Goal: Information Seeking & Learning: Learn about a topic

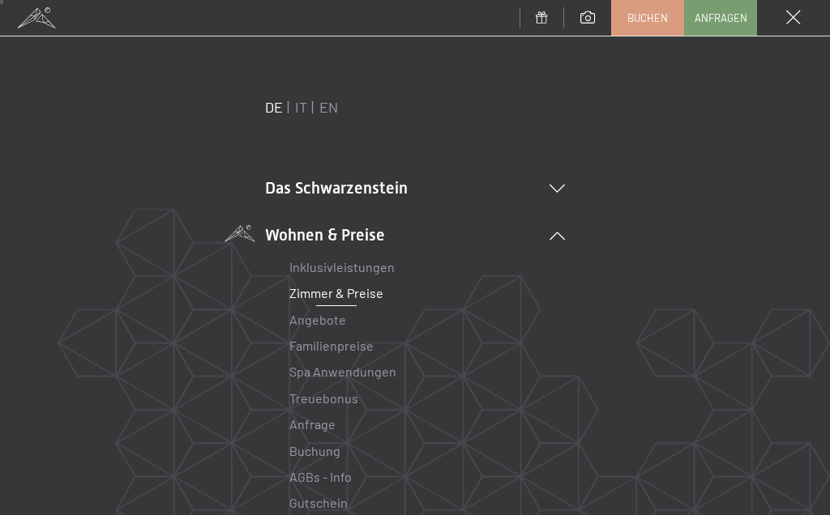
click at [381, 299] on link "Zimmer & Preise" at bounding box center [336, 292] width 94 height 15
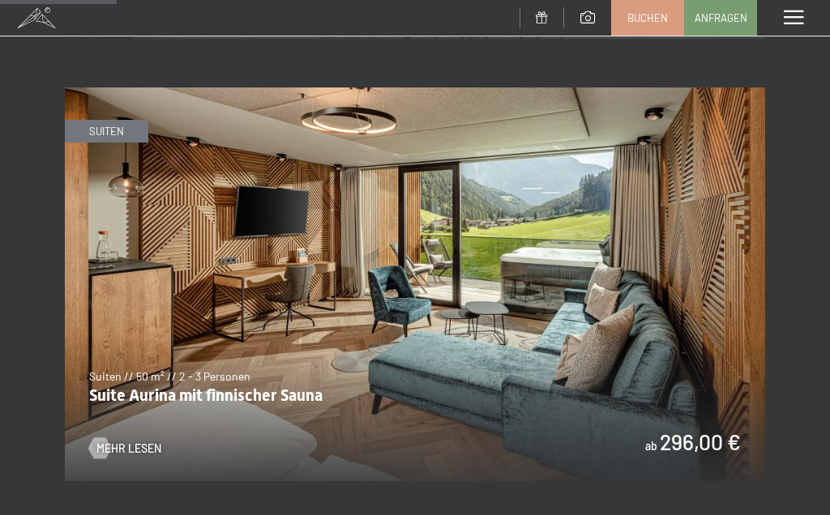
scroll to position [1097, 0]
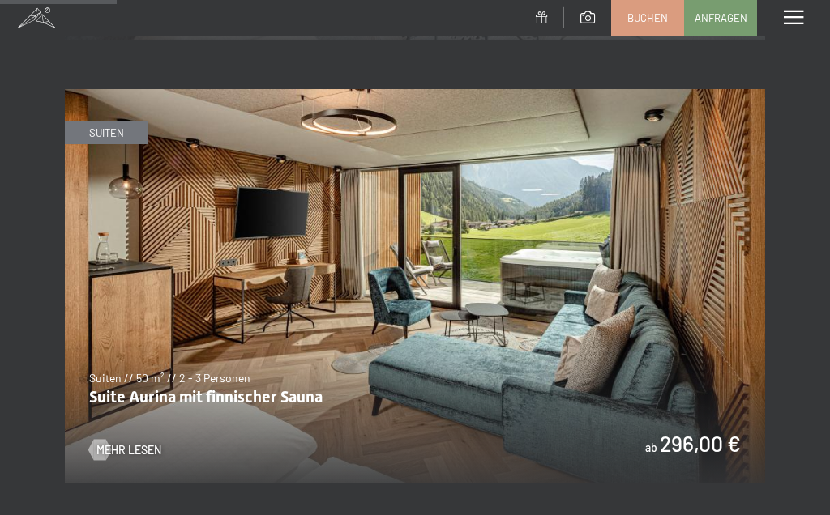
click at [251, 375] on img at bounding box center [415, 286] width 700 height 394
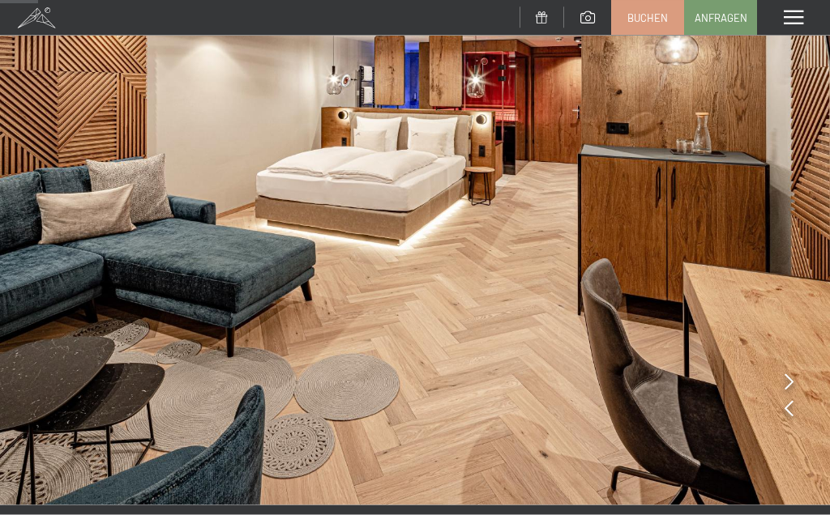
scroll to position [117, 0]
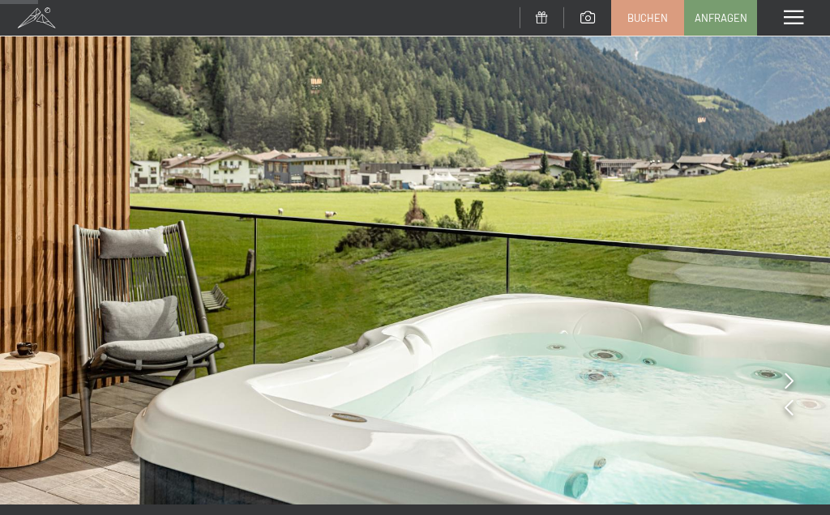
click at [784, 378] on icon at bounding box center [788, 381] width 9 height 16
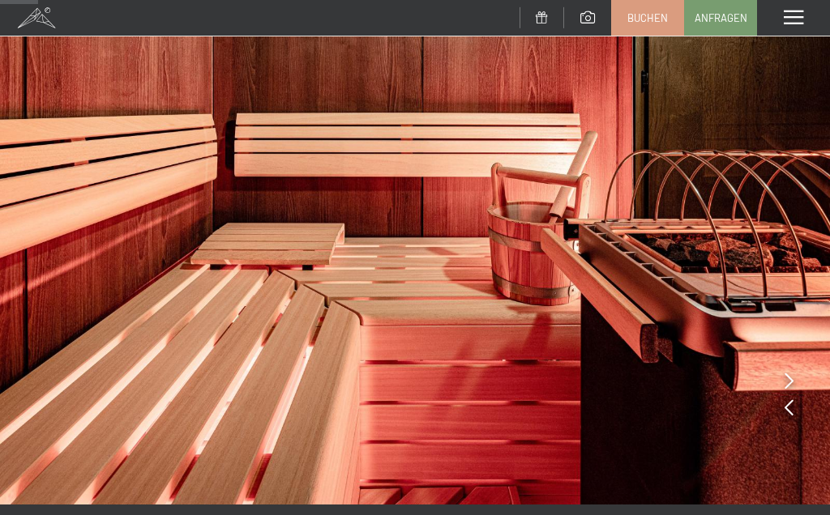
click at [775, 381] on img at bounding box center [415, 194] width 830 height 622
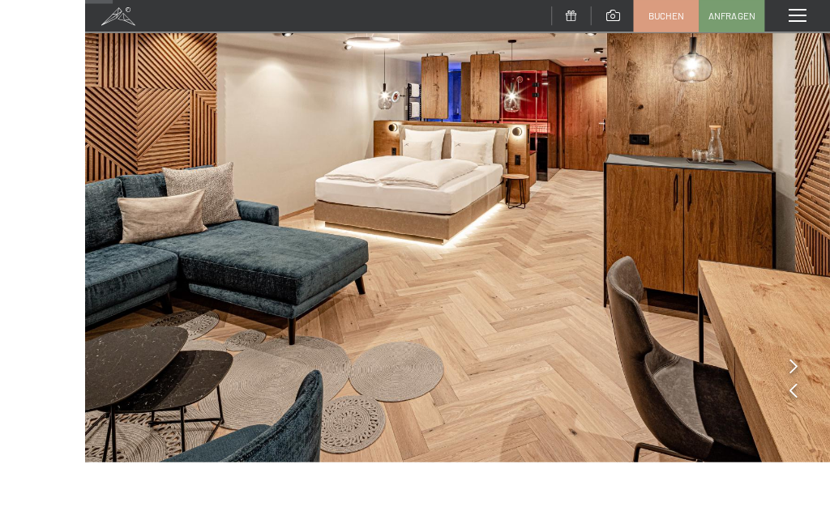
scroll to position [169, 0]
